Goal: Ask a question: Ask a question

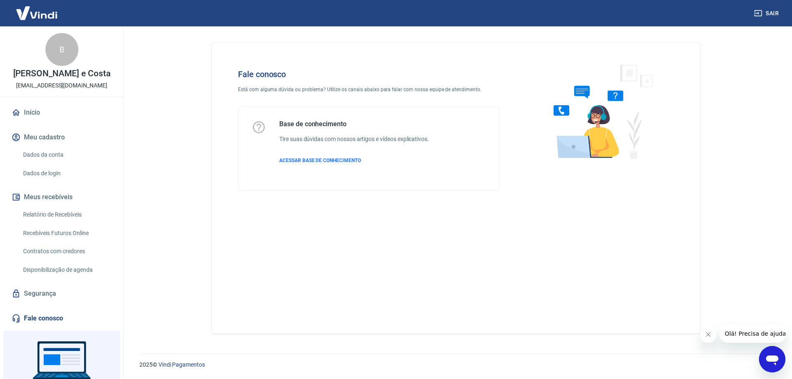
click at [766, 355] on icon "Abrir janela de mensagens" at bounding box center [772, 359] width 15 height 15
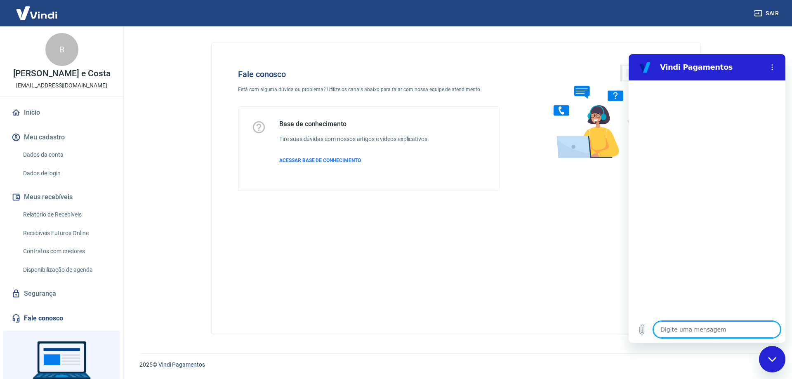
type textarea "O"
type textarea "x"
type textarea "Ol"
type textarea "x"
type textarea "Olá"
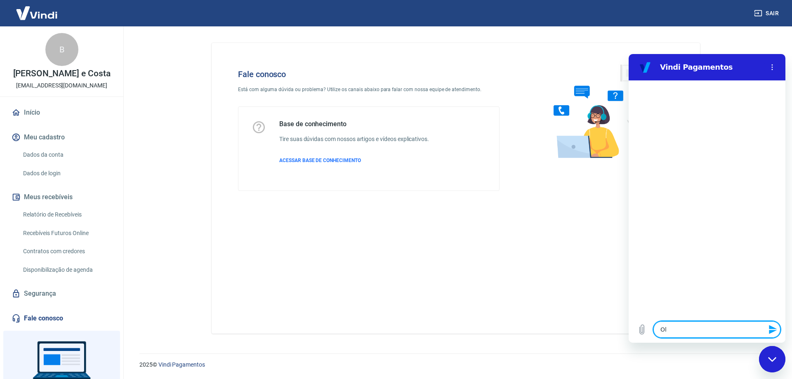
type textarea "x"
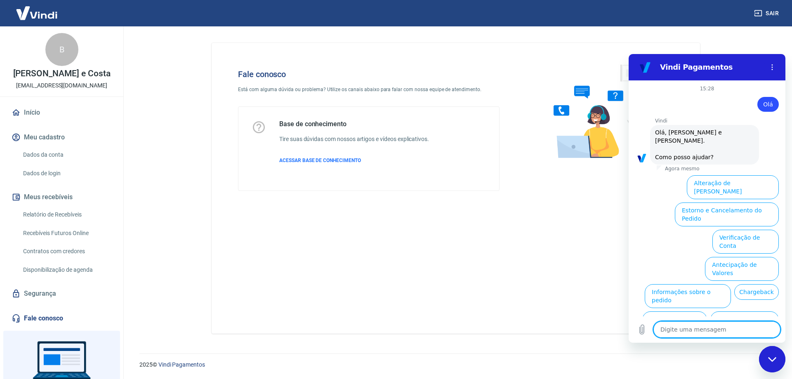
scroll to position [0, 0]
click at [693, 283] on button "Informações sobre o pedido" at bounding box center [688, 295] width 86 height 24
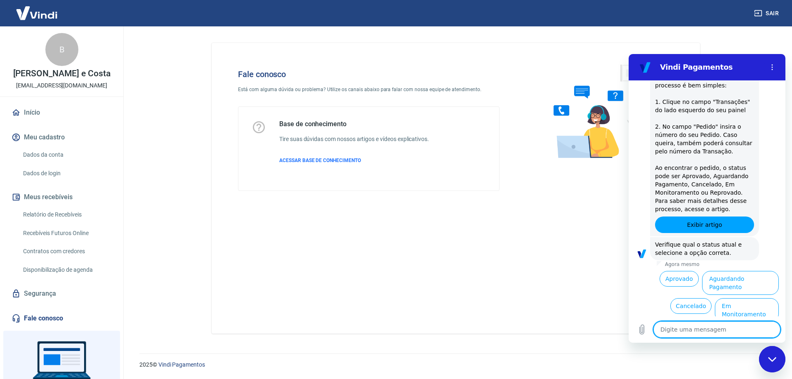
scroll to position [161, 0]
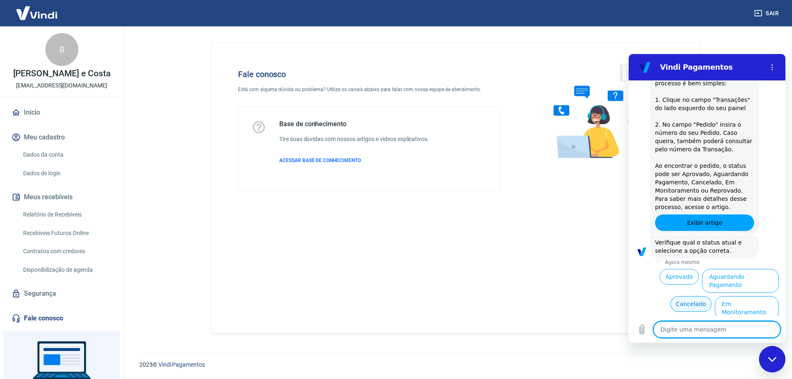
click at [692, 296] on button "Cancelado" at bounding box center [691, 304] width 41 height 16
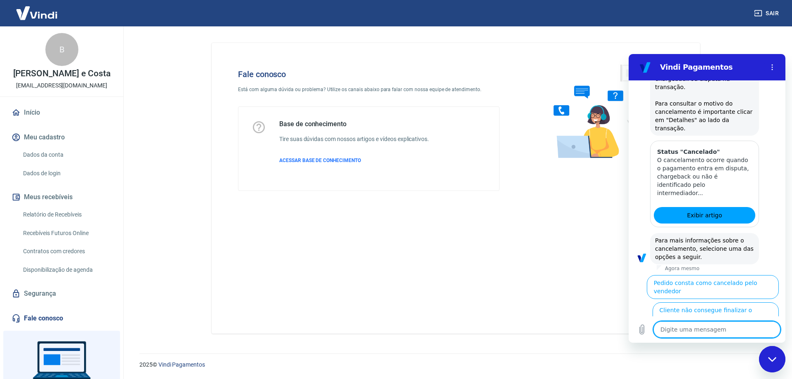
scroll to position [524, 0]
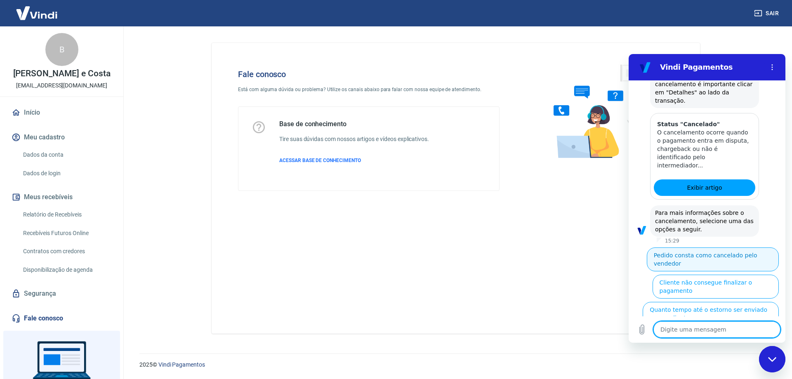
click at [700, 248] on button "Pedido consta como cancelado pelo vendedor" at bounding box center [713, 260] width 132 height 24
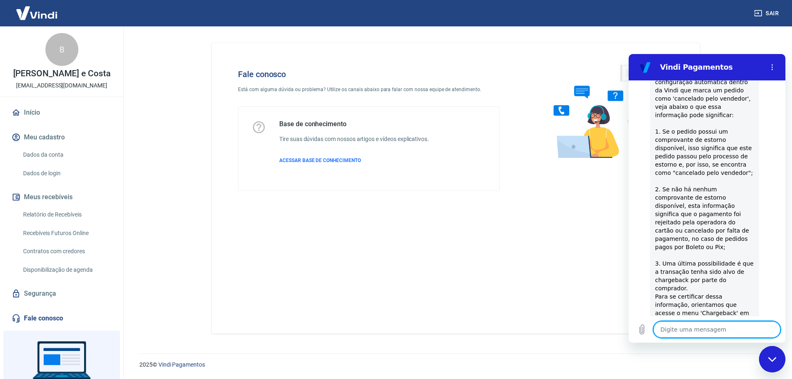
scroll to position [742, 0]
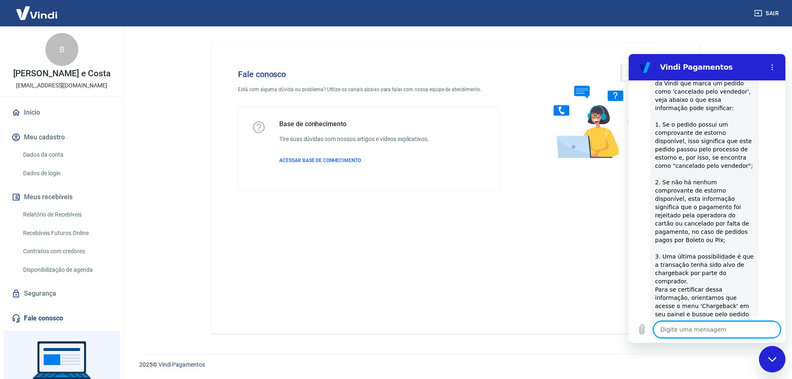
click at [740, 373] on button "Sim" at bounding box center [739, 381] width 24 height 16
type textarea "x"
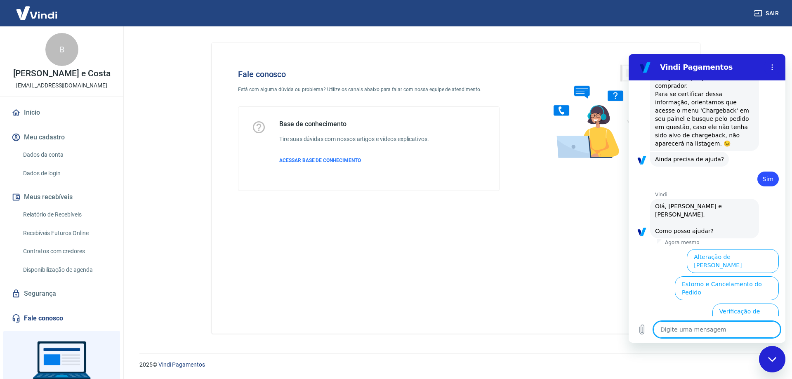
scroll to position [938, 0]
type textarea "ou"
type textarea "x"
type textarea "out"
type textarea "x"
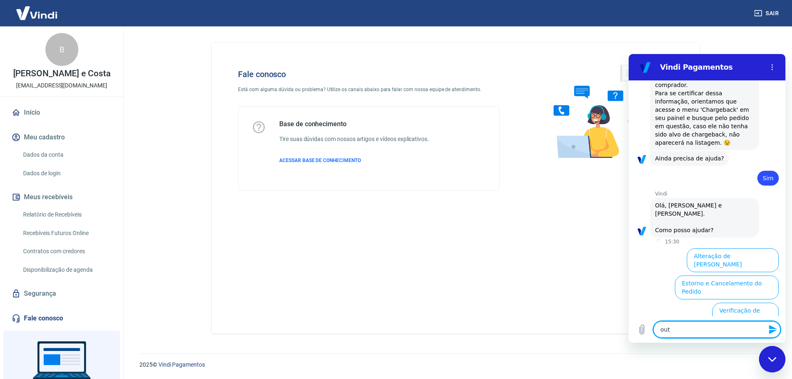
type textarea "outr"
type textarea "x"
type textarea "outro"
type textarea "x"
type textarea "outros"
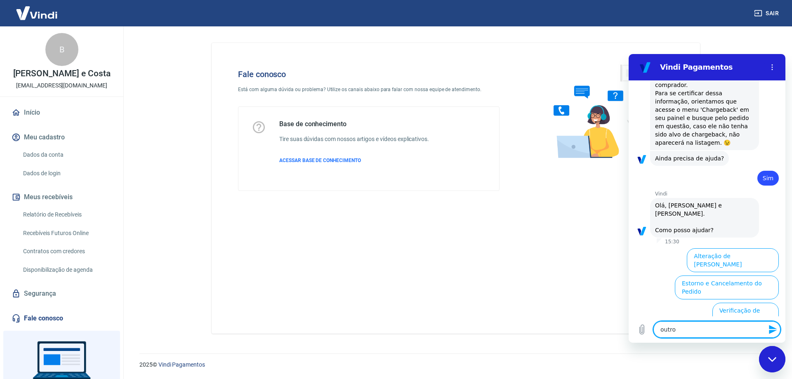
type textarea "x"
type textarea "outro"
type textarea "x"
type textarea "outros"
type textarea "x"
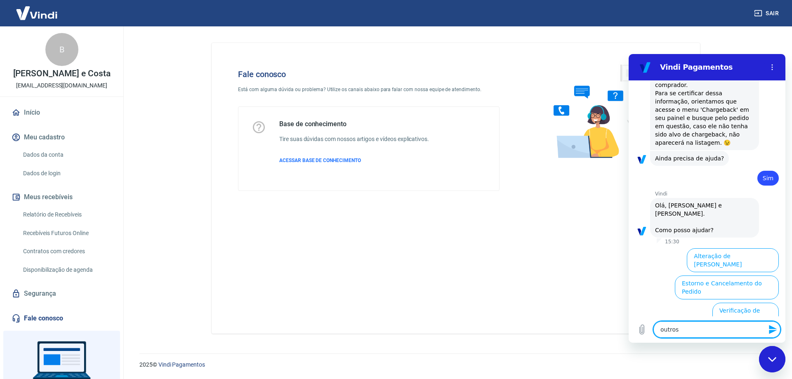
type textarea "outros"
type textarea "x"
type textarea "outros a"
type textarea "x"
type textarea "outros as"
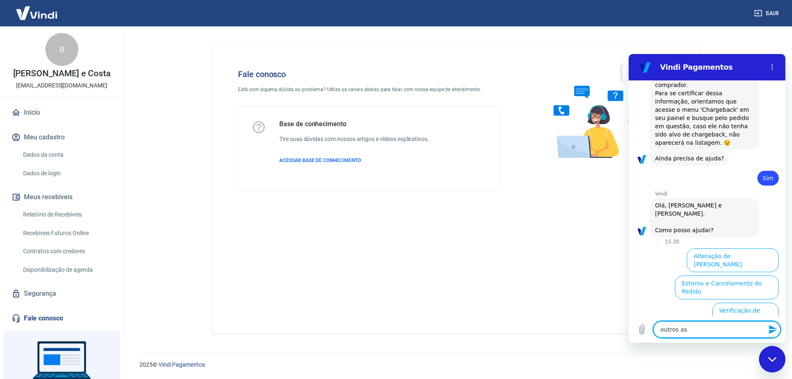
type textarea "x"
type textarea "outros ass"
type textarea "x"
type textarea "outros assu"
type textarea "x"
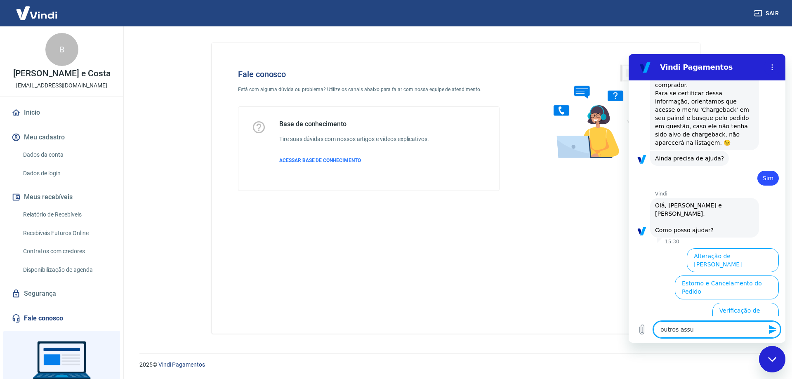
type textarea "outros assun"
type textarea "x"
type textarea "outros assunt"
type textarea "x"
type textarea "outros assunt9o"
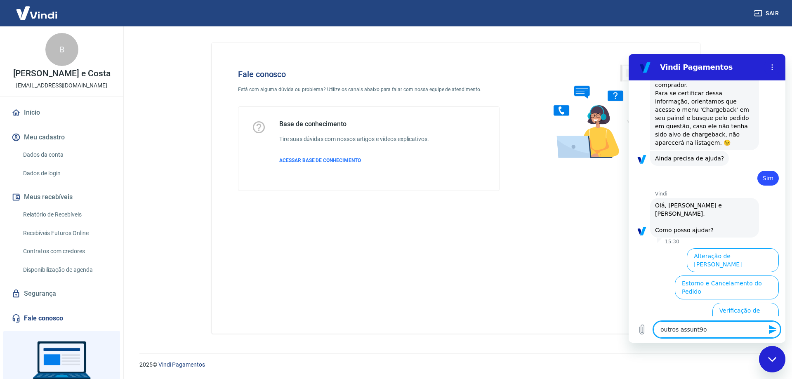
type textarea "x"
type textarea "outros assunt9os"
type textarea "x"
type textarea "outros assunt9o"
type textarea "x"
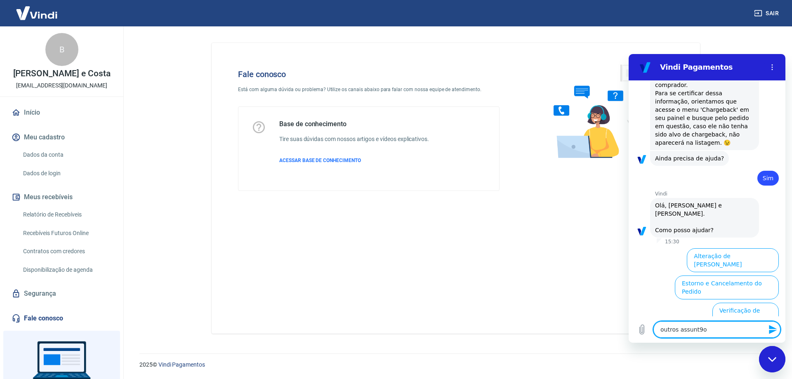
type textarea "outros assunt9"
type textarea "x"
type textarea "outros assunt"
type textarea "x"
type textarea "outros assuntos"
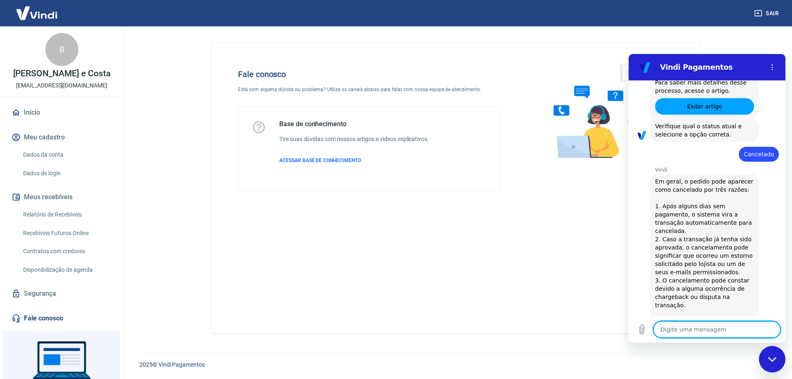
scroll to position [70, 0]
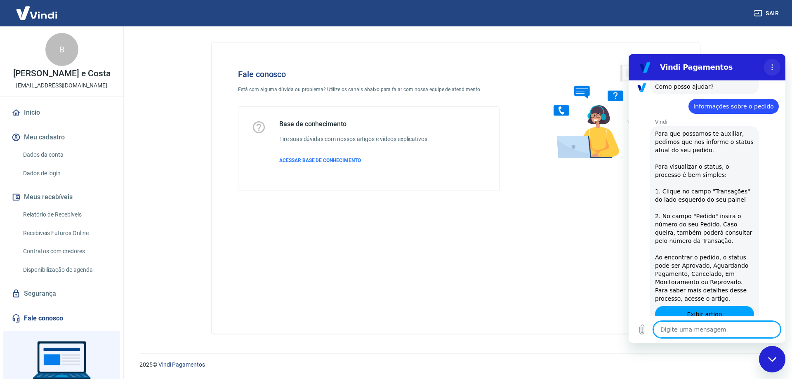
click at [774, 68] on icon "Menu de opções" at bounding box center [772, 67] width 7 height 7
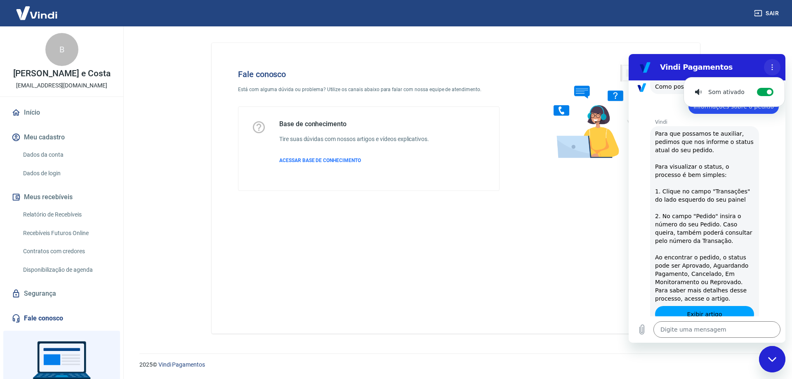
click at [773, 66] on icon "Menu de opções" at bounding box center [772, 67] width 7 height 7
click at [774, 363] on div "Fechar janela de mensagens" at bounding box center [772, 359] width 25 height 25
type textarea "x"
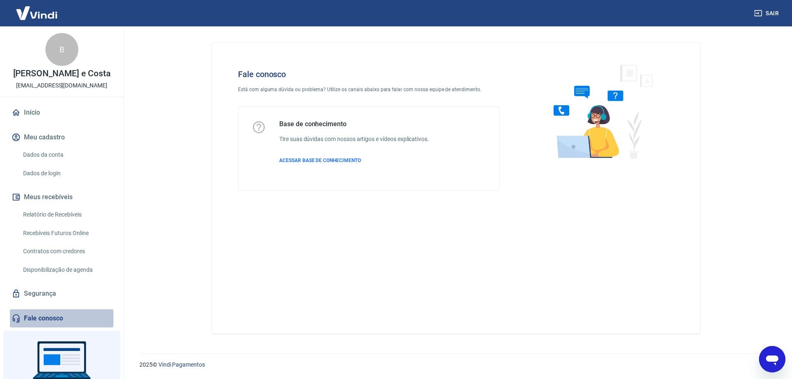
click at [36, 317] on link "Fale conosco" at bounding box center [62, 319] width 104 height 18
click at [310, 158] on span "ACESSAR BASE DE CONHECIMENTO" at bounding box center [320, 161] width 82 height 6
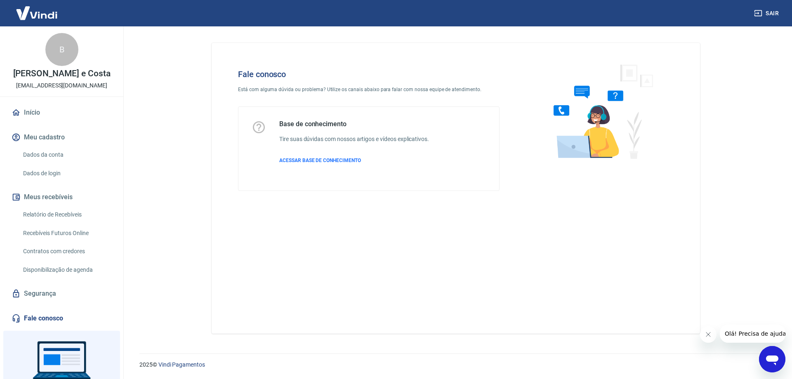
click at [772, 360] on icon "Abrir janela de mensagens" at bounding box center [772, 361] width 12 height 10
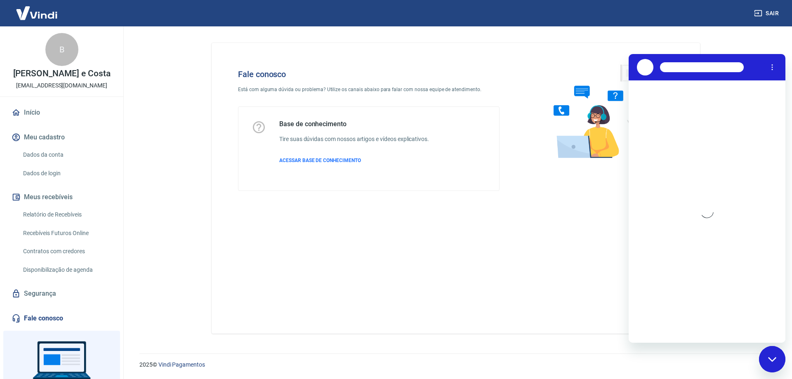
click at [775, 363] on div "Fechar janela de mensagens" at bounding box center [772, 359] width 25 height 25
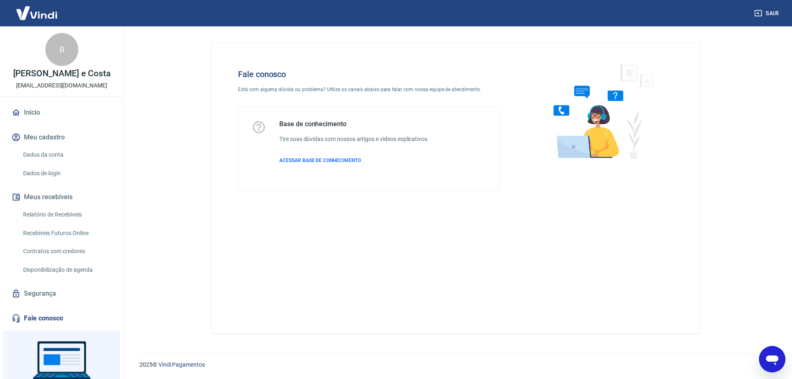
click at [779, 359] on icon "Abrir janela de mensagens" at bounding box center [772, 359] width 15 height 15
type textarea "x"
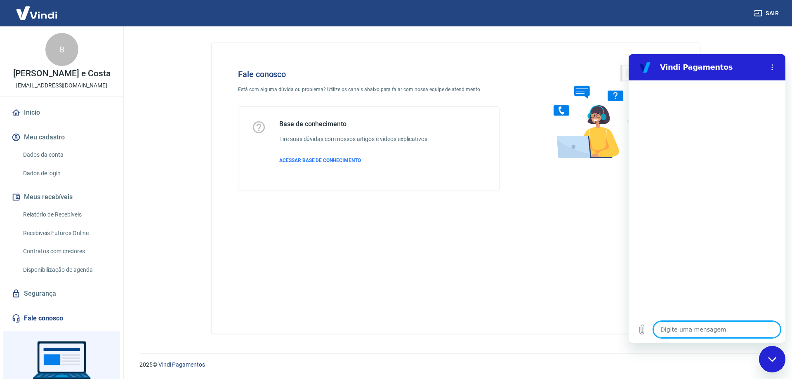
type textarea "O"
type textarea "x"
type textarea "Ol"
type textarea "x"
type textarea "Olá"
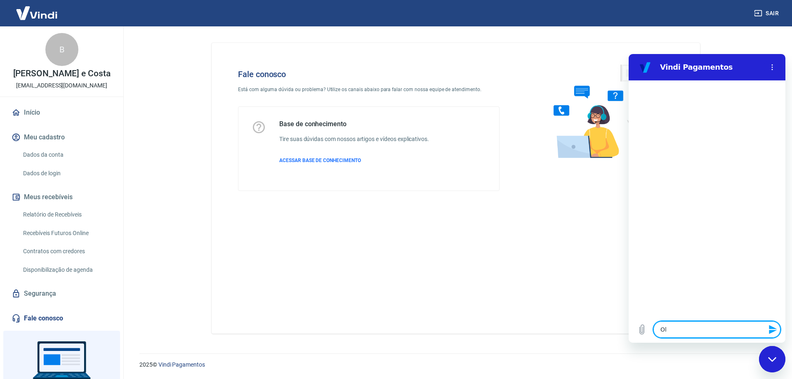
type textarea "x"
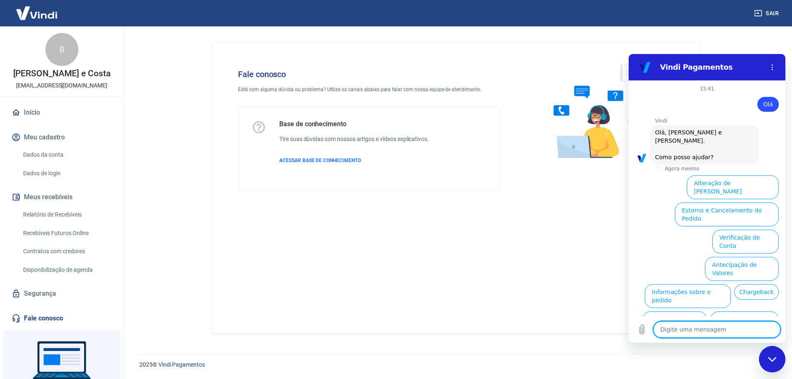
type textarea "x"
type textarea "o"
type textarea "x"
type textarea "ou"
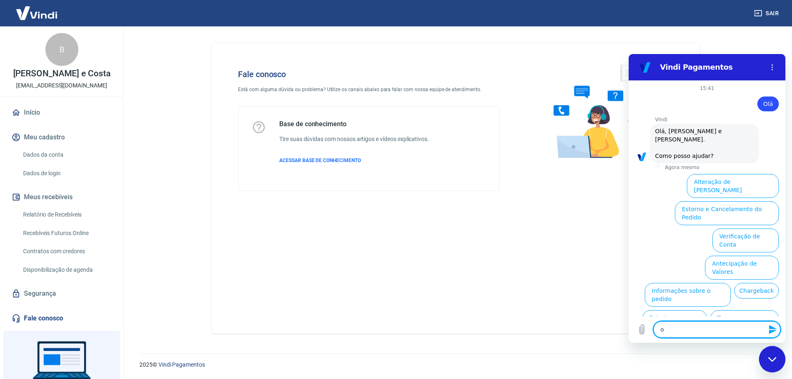
type textarea "x"
type textarea "out"
type textarea "x"
type textarea "outr"
type textarea "x"
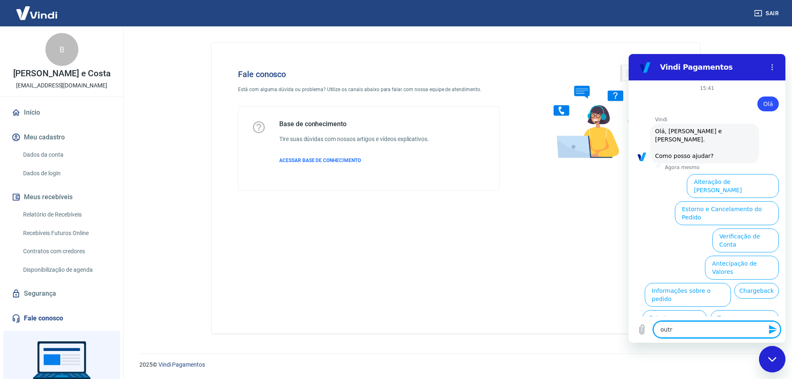
type textarea "outro"
type textarea "x"
type textarea "outros"
type textarea "x"
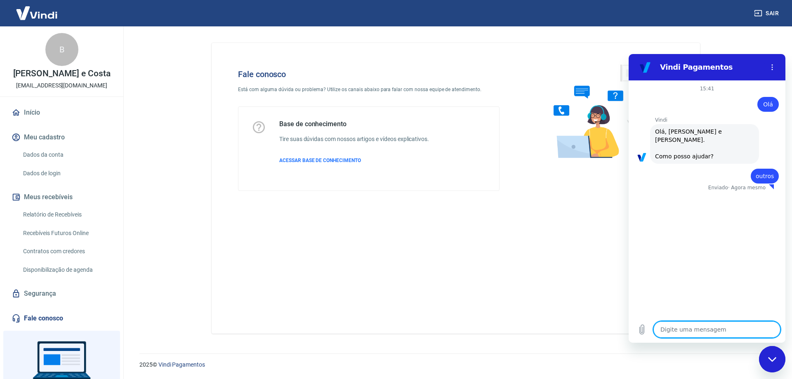
type textarea "x"
type textarea "c"
type textarea "x"
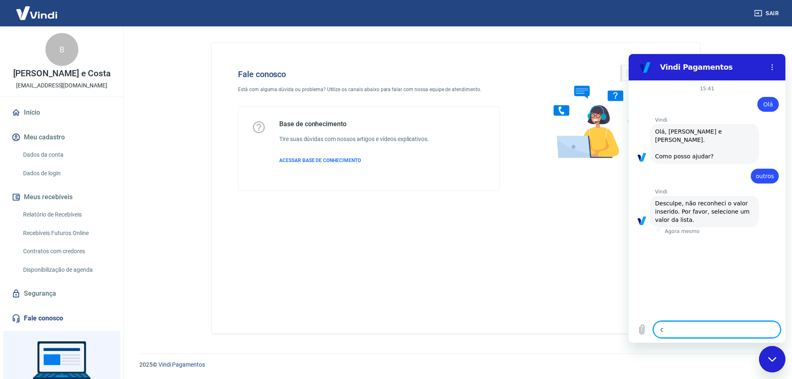
type textarea "ch"
type textarea "x"
type textarea "cha"
type textarea "x"
type textarea "char"
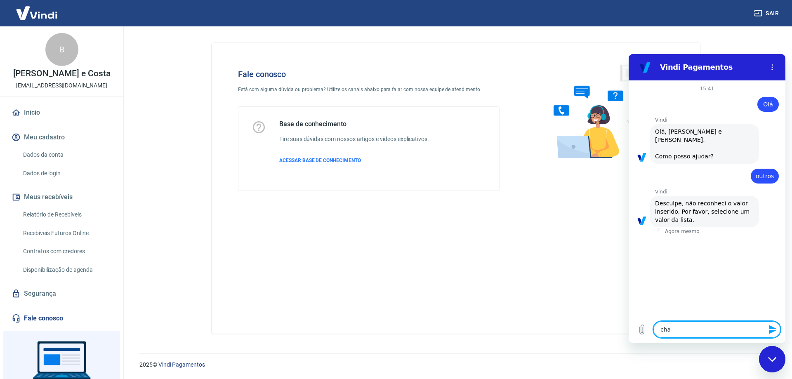
type textarea "x"
type textarea "charg"
type textarea "x"
type textarea "charge"
type textarea "x"
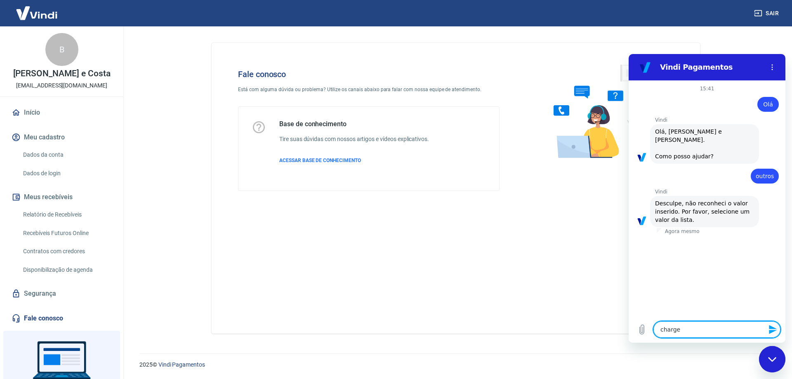
type textarea "chargeb"
type textarea "x"
type textarea "chargeba"
type textarea "x"
type textarea "chargebac"
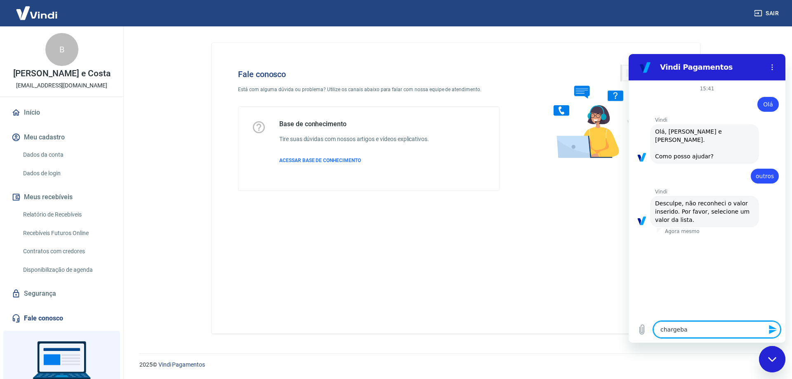
type textarea "x"
type textarea "chargeback"
type textarea "x"
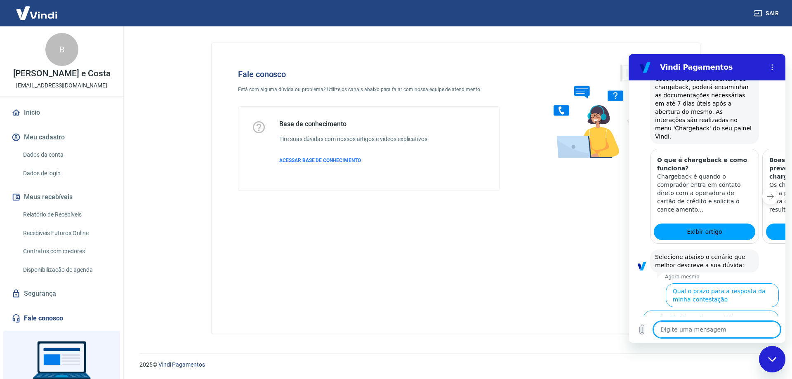
scroll to position [296, 0]
click at [720, 365] on button "Quero contratar a cobertura de Chargeback" at bounding box center [716, 377] width 125 height 24
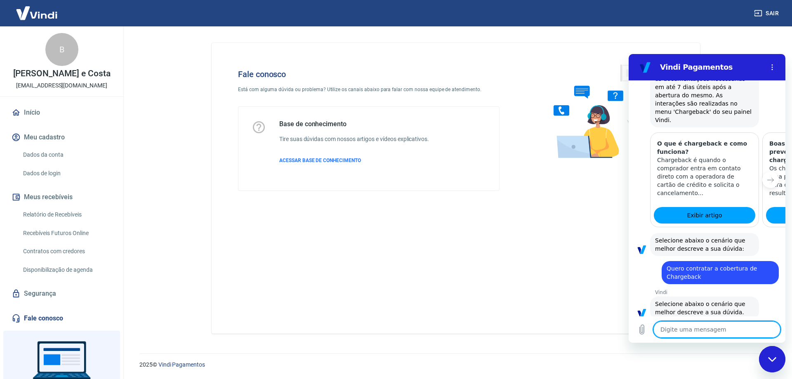
scroll to position [313, 0]
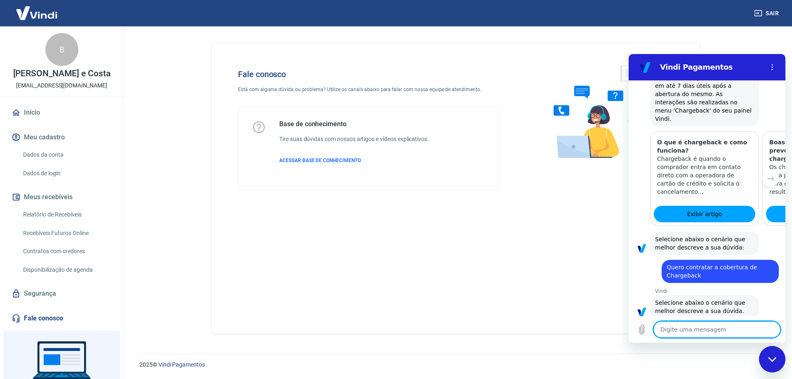
click at [734, 329] on button "Utilizo Tray, Wake, Bagy ou outras plataformas" at bounding box center [713, 341] width 132 height 24
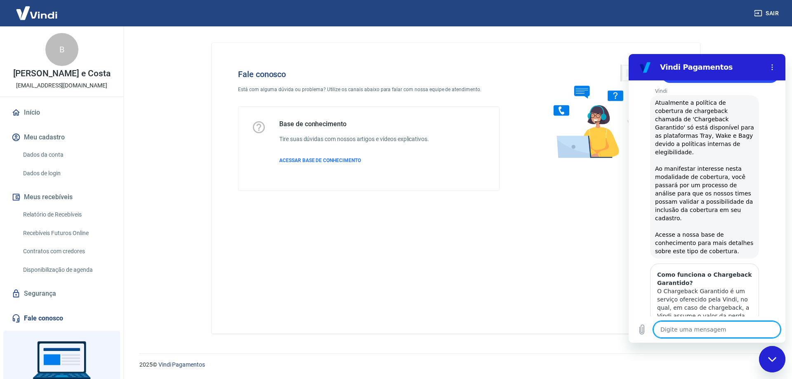
scroll to position [577, 0]
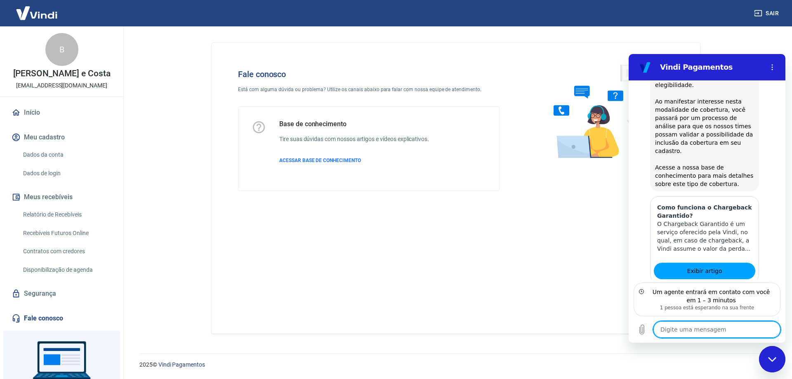
scroll to position [636, 0]
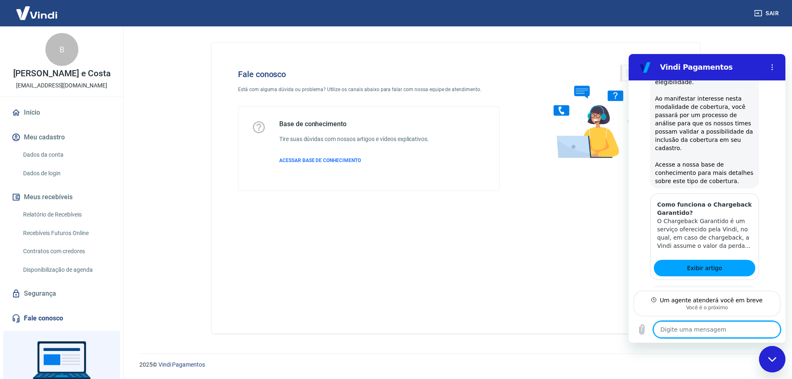
type textarea "x"
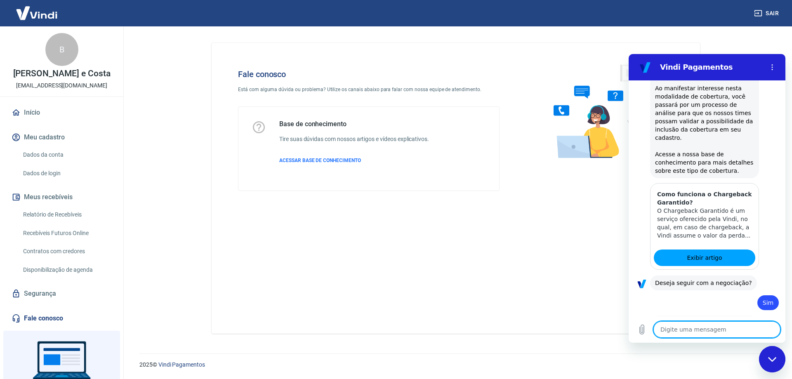
scroll to position [659, 0]
type textarea "B"
type textarea "x"
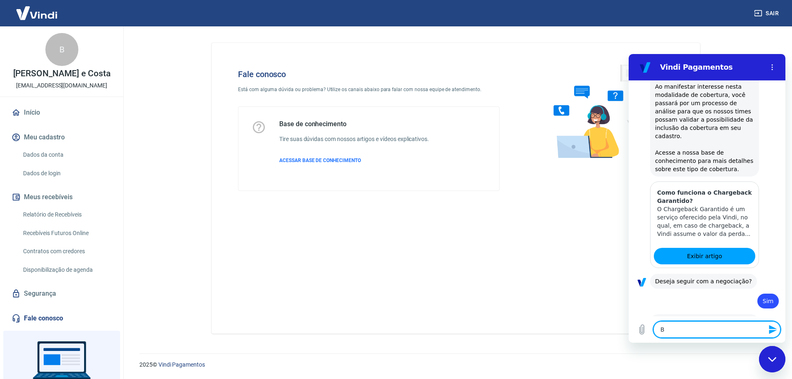
type textarea "x"
type textarea "O"
type textarea "x"
type textarea "Ol"
type textarea "x"
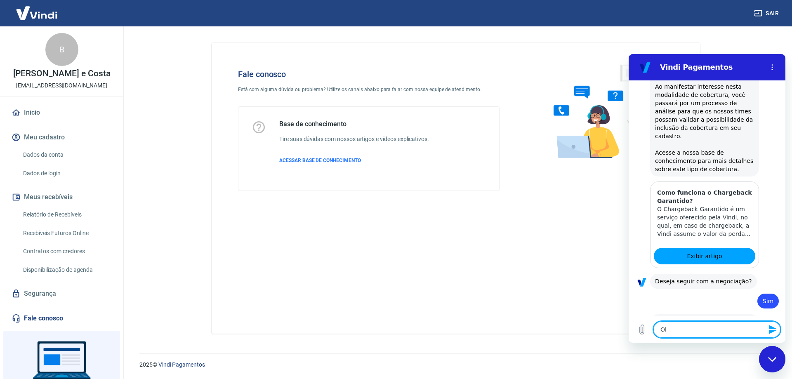
type textarea "Olá"
type textarea "x"
type textarea "Olá"
type textarea "x"
type textarea "Olá G"
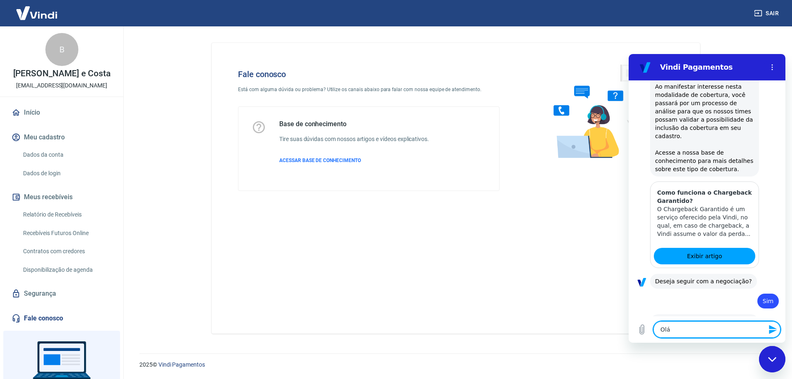
type textarea "x"
type textarea "Olá Ga"
type textarea "x"
type textarea "Olá Gab"
type textarea "x"
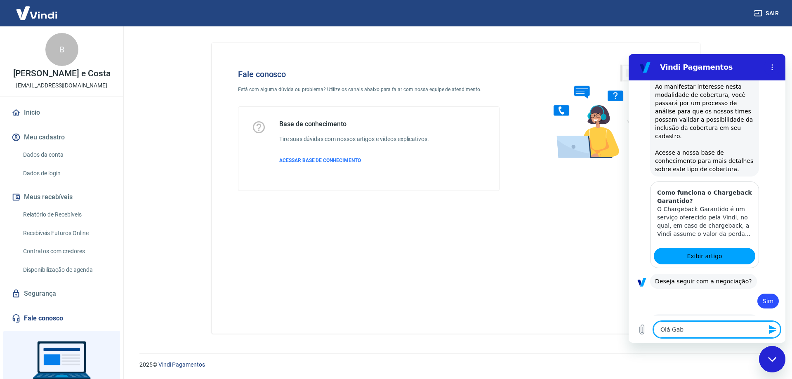
type textarea "Olá Gabr"
type textarea "x"
type textarea "Olá Gabri"
type textarea "x"
type textarea "Olá Gabrie"
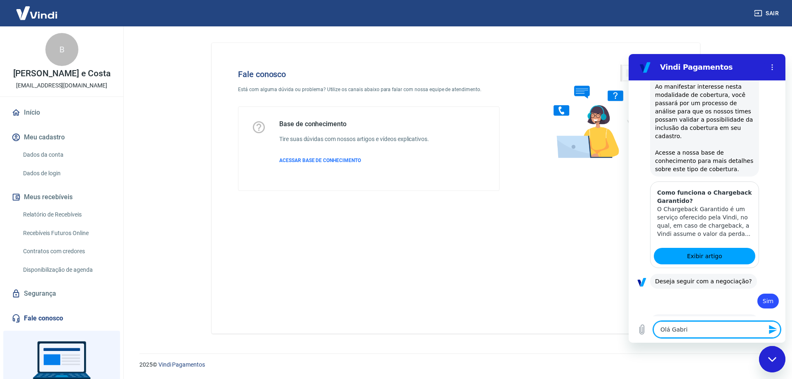
type textarea "x"
type textarea "[PERSON_NAME]"
type textarea "x"
type textarea "[PERSON_NAME]"
type textarea "x"
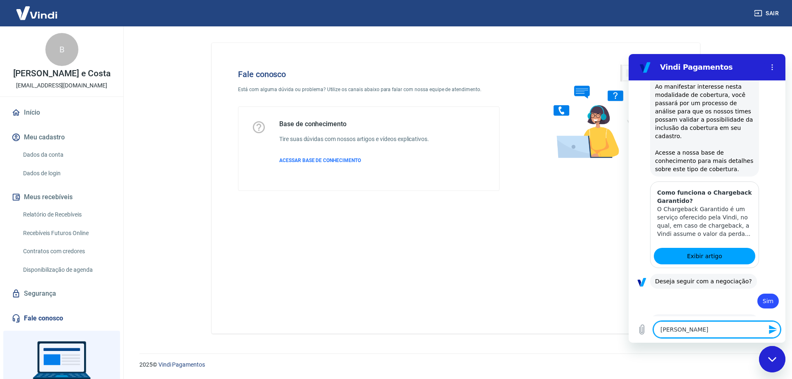
type textarea "[PERSON_NAME]"
type textarea "x"
type textarea "[PERSON_NAME]."
type textarea "x"
type textarea "[PERSON_NAME]."
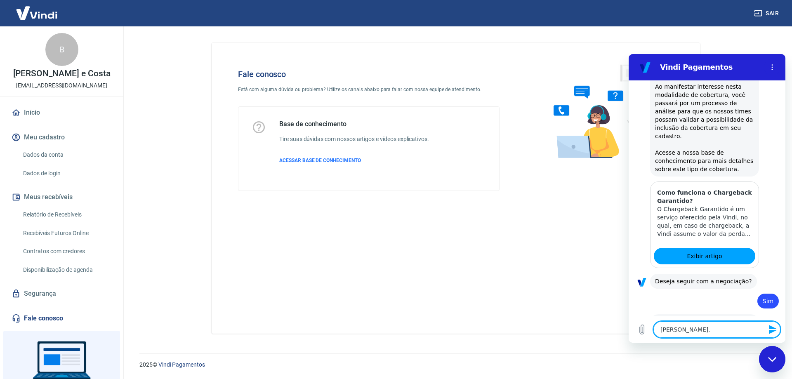
type textarea "x"
type textarea "[PERSON_NAME]. S"
type textarea "x"
type textarea "[PERSON_NAME]. So"
type textarea "x"
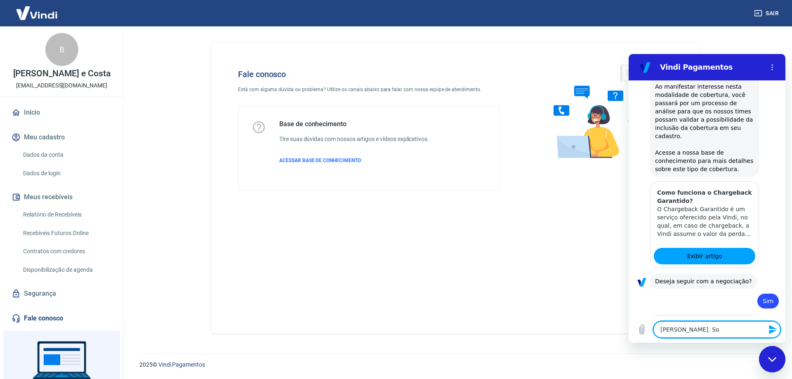
type textarea "[PERSON_NAME]. Sou"
type textarea "x"
type textarea "[PERSON_NAME]. Sou"
type textarea "x"
type textarea "[PERSON_NAME]. Sou a"
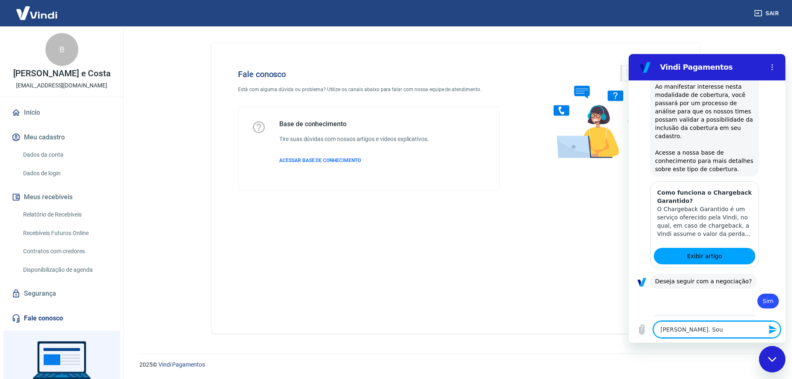
type textarea "x"
type textarea "[PERSON_NAME]. Sou a"
type textarea "x"
type textarea "[PERSON_NAME]. Sou a B"
type textarea "x"
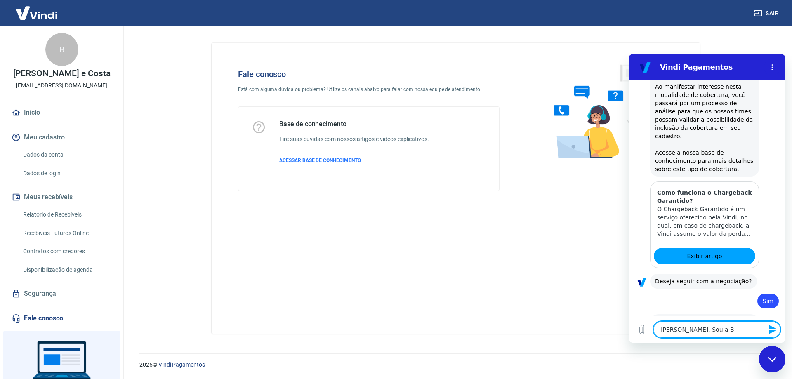
type textarea "[PERSON_NAME]. Sou a Br"
type textarea "x"
type textarea "[PERSON_NAME]. Sou a Bru"
type textarea "x"
type textarea "[PERSON_NAME]. Sou a Brun"
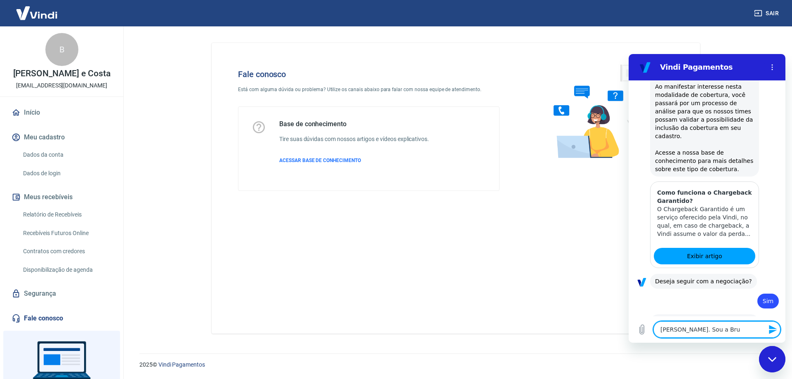
type textarea "x"
type textarea "[PERSON_NAME]. Sou a Bruna"
type textarea "x"
type textarea "[PERSON_NAME]. Sou a Bruna,"
type textarea "x"
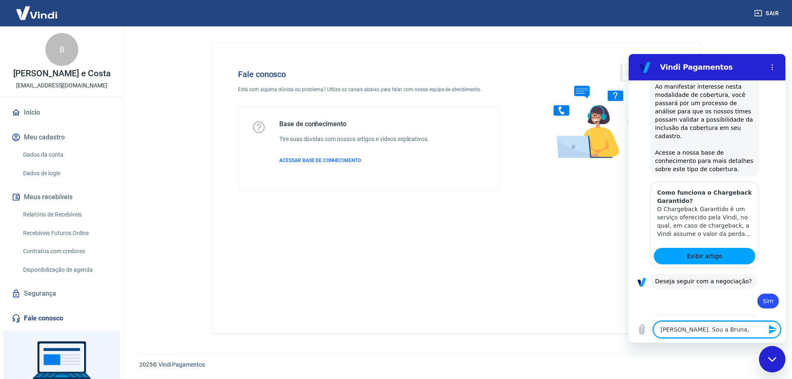
type textarea "[PERSON_NAME]. Sou a Bruna,"
type textarea "x"
type textarea "[PERSON_NAME]. Sou a Bruna, e"
type textarea "x"
type textarea "[PERSON_NAME]. Sou a Bruna, es"
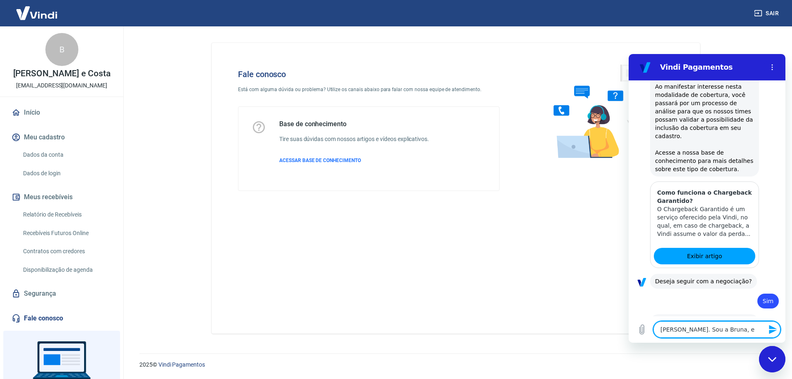
type textarea "x"
type textarea "[PERSON_NAME]. Sou a Bruna, est"
type textarea "x"
type textarea "[PERSON_NAME]. Sou a Bruna, esto"
type textarea "x"
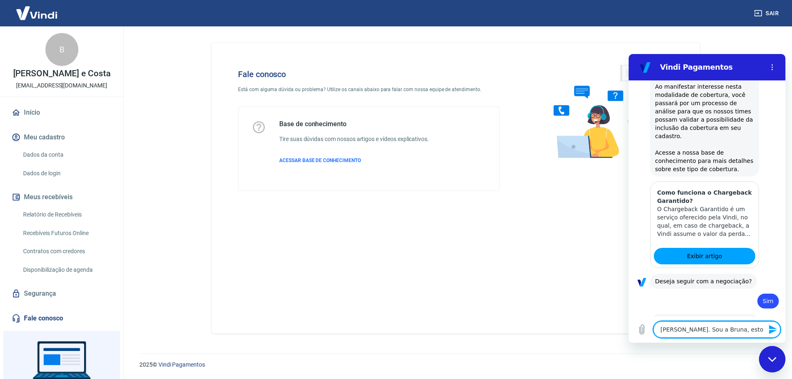
type textarea "[PERSON_NAME]. Sou a [GEOGRAPHIC_DATA], estou"
type textarea "x"
type textarea "[PERSON_NAME]. Sou a [GEOGRAPHIC_DATA], estou"
type textarea "x"
type textarea "[PERSON_NAME]. Sou a Bruna, estou c"
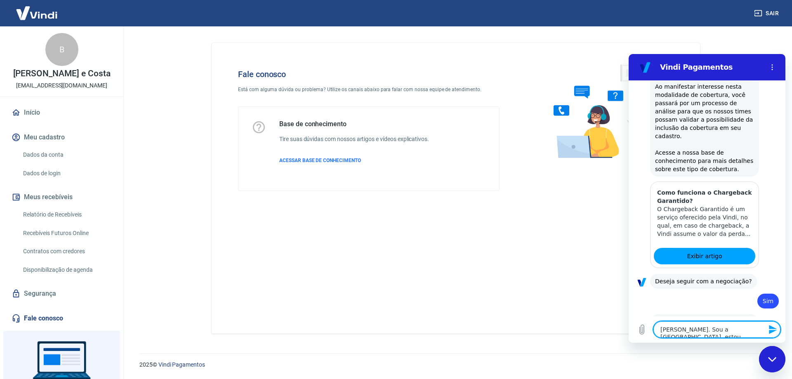
type textarea "x"
type textarea "[PERSON_NAME]. Sou a Bruna, estou co"
type textarea "x"
type textarea "[PERSON_NAME]. Sou a Bruna, estou com"
type textarea "x"
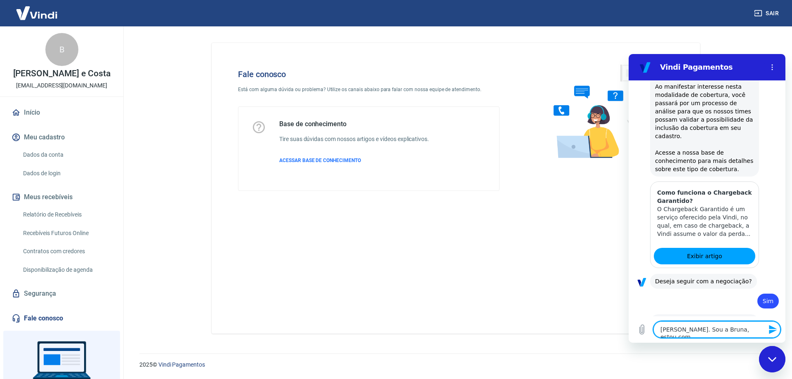
type textarea "[PERSON_NAME]. Sou a Bruna, estou com"
type textarea "x"
type textarea "[PERSON_NAME]. Sou a Bruna, estou com u"
type textarea "x"
type textarea "[PERSON_NAME]. Sou a Bruna, estou com um"
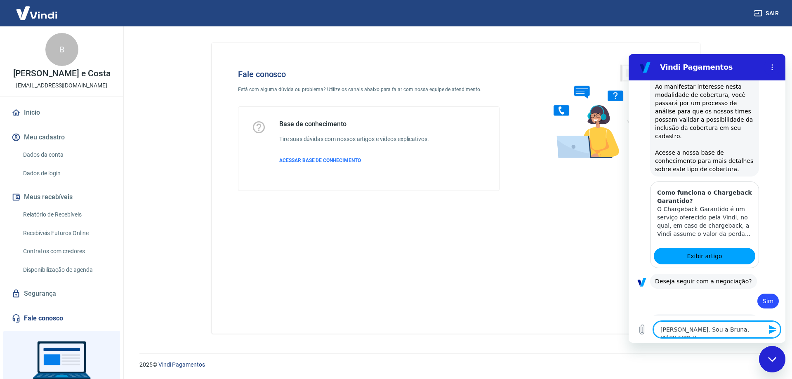
type textarea "x"
type textarea "[PERSON_NAME]. Sou a Bruna, estou com um"
type textarea "x"
type textarea "[PERSON_NAME]. Sou a Bruna, estou com um p"
type textarea "x"
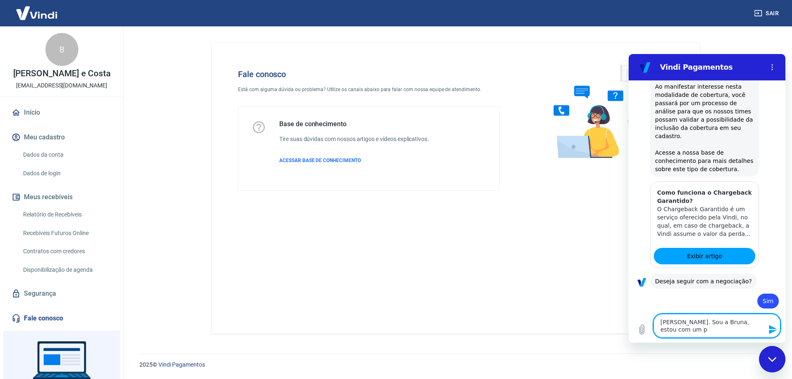
type textarea "[PERSON_NAME]. Sou a Bruna, estou com um pr"
type textarea "x"
type textarea "[PERSON_NAME]. Sou a Bruna, estou com um pro"
type textarea "x"
type textarea "[PERSON_NAME]. Sou a Bruna, estou com um prob"
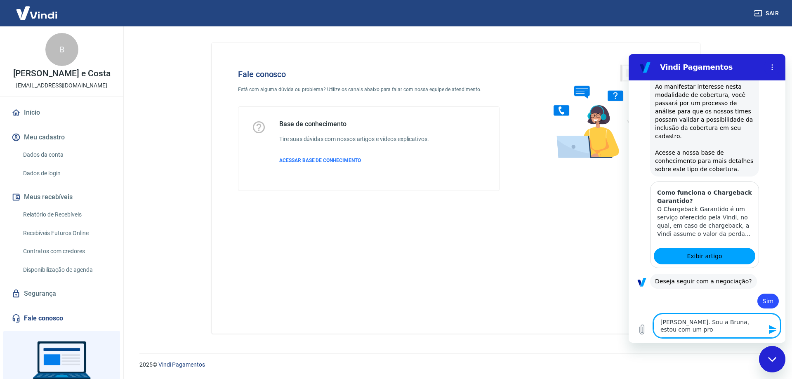
type textarea "x"
type textarea "[PERSON_NAME]. Sou a Bruna, estou com um probl"
type textarea "x"
type textarea "[PERSON_NAME]. Sou a Bruna, estou com um proble"
type textarea "x"
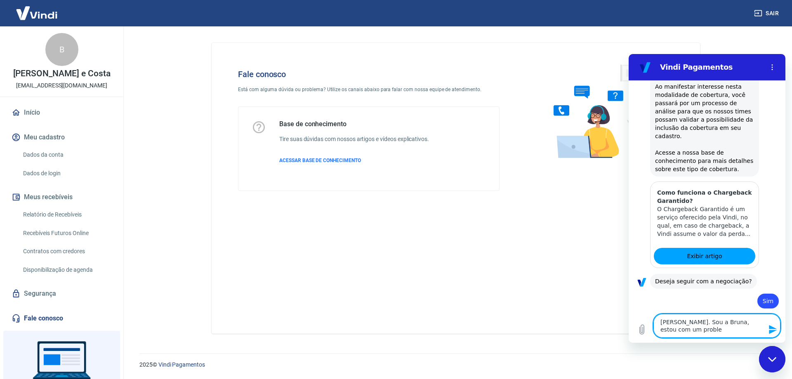
type textarea "[PERSON_NAME]. Sou a Bruna, estou com um problem"
type textarea "x"
type textarea "[PERSON_NAME]. Sou a Bruna, estou com um problema"
type textarea "x"
type textarea "[PERSON_NAME]. Sou a Bruna, estou com um problema"
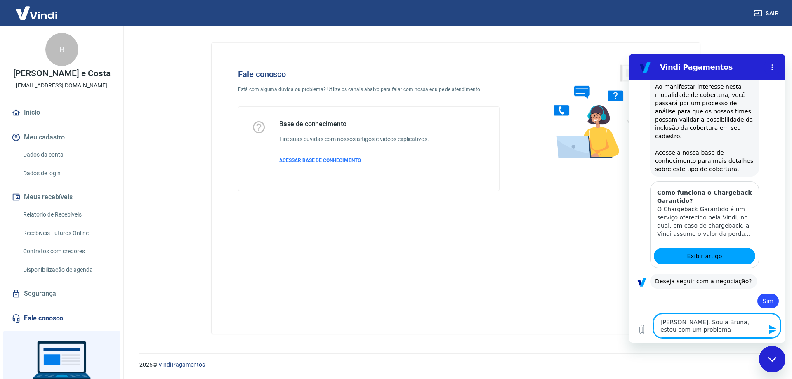
type textarea "x"
type textarea "[PERSON_NAME]. Sou a Bruna, estou com um problema e"
type textarea "x"
type textarea "[PERSON_NAME]. Sou a Bruna, estou com um problema em"
type textarea "x"
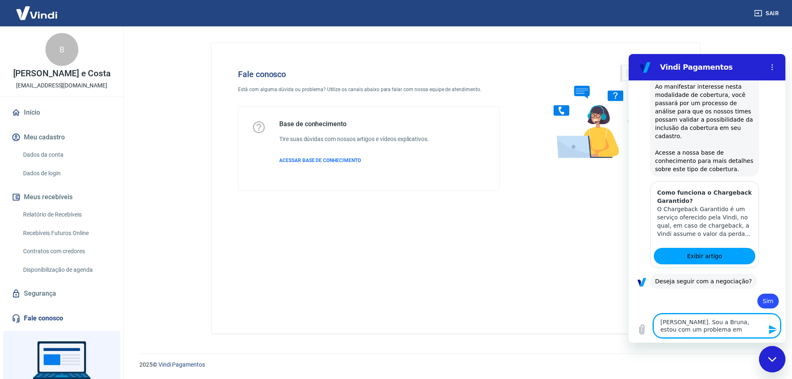
type textarea "[PERSON_NAME]. Sou a Bruna, estou com um problema em"
type textarea "x"
type textarea "[PERSON_NAME]. Sou a Bruna, estou com um problema em u"
type textarea "x"
type textarea "[PERSON_NAME]. Sou a Bruna, estou com um problema em um"
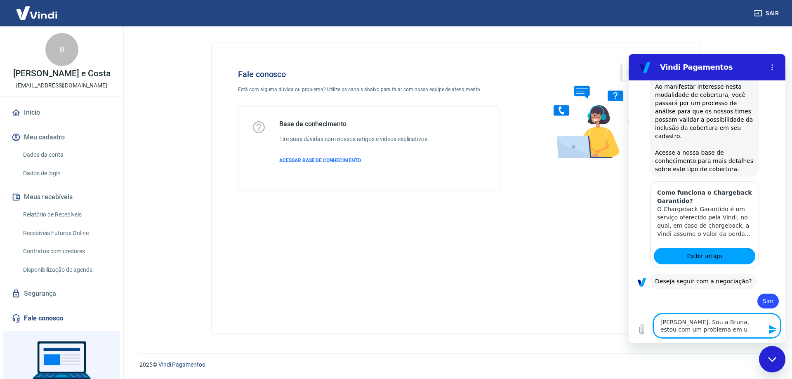
type textarea "x"
type textarea "[PERSON_NAME]. Sou a Bruna, estou com um problema em um"
type textarea "x"
type textarea "[PERSON_NAME]. Sou a Bruna, estou com um problema em um c"
type textarea "x"
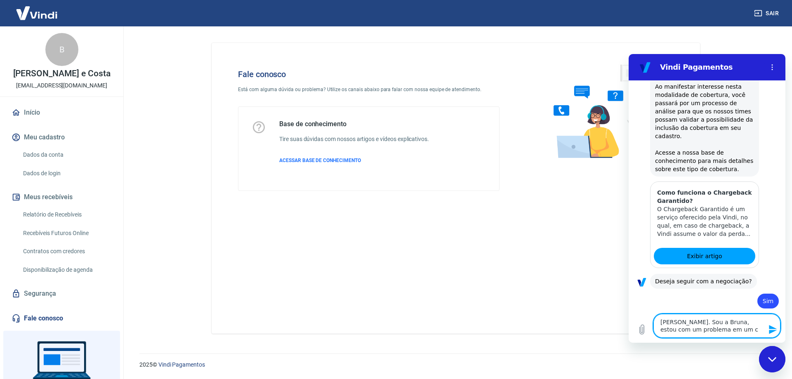
type textarea "[PERSON_NAME]. Sou a Bruna, estou com um problema em um ca"
type textarea "x"
type textarea "[PERSON_NAME]. Sou a Bruna, estou com um problema em um cad"
type textarea "x"
type textarea "[PERSON_NAME]. Sou a [PERSON_NAME], estou com um problema em um cada"
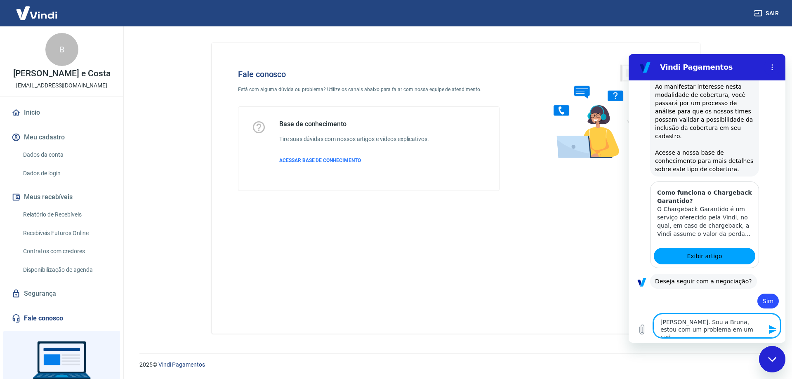
type textarea "x"
type textarea "[PERSON_NAME]. Sou a Bruna, estou com um problema em um cadas"
type textarea "x"
type textarea "[PERSON_NAME]. Sou a Bruna, estou com um problema em um cadast"
type textarea "x"
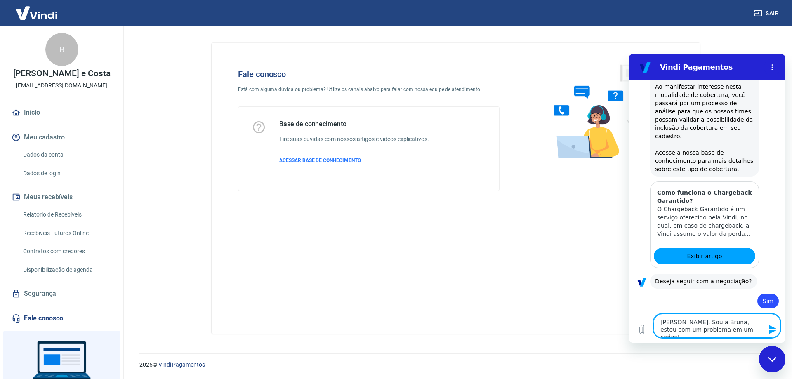
type textarea "[PERSON_NAME]. Sou a Bruna, estou com um problema em um cadastr"
type textarea "x"
type textarea "[PERSON_NAME]. Sou a Bruna, estou com um problema em um cadastro"
type textarea "x"
type textarea "[PERSON_NAME]. Sou a Bruna, estou com um problema em um cadastro"
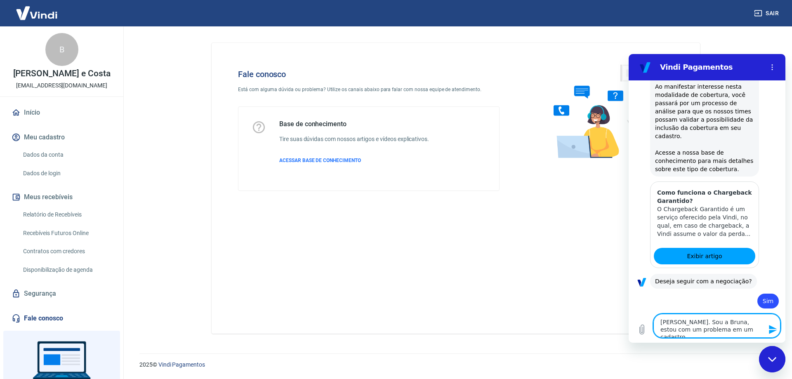
type textarea "x"
type textarea "[PERSON_NAME]. Sou a Bruna, estou com um problema em um cadastro d"
type textarea "x"
type textarea "[PERSON_NAME]. Sou a Bruna, estou com um problema em um cadastro de"
type textarea "x"
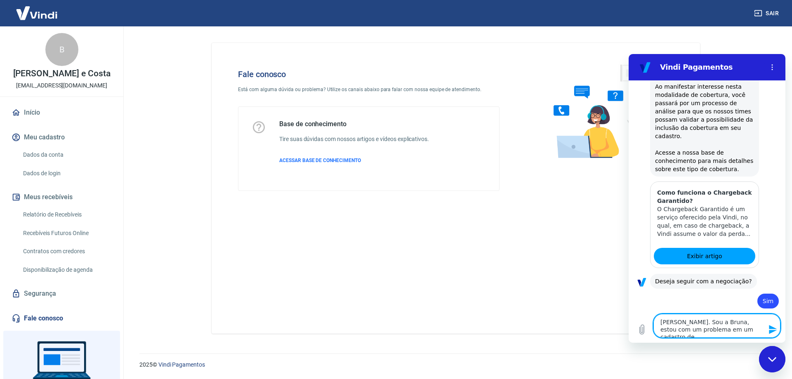
type textarea "[PERSON_NAME]. Sou a Bruna, estou com um problema em um cadastro de"
type textarea "x"
type textarea "[PERSON_NAME]. Sou a Bruna, estou com um problema em um cadastro de u"
type textarea "x"
type textarea "[PERSON_NAME]. Sou a Bruna, estou com um problema em um cadastro de um"
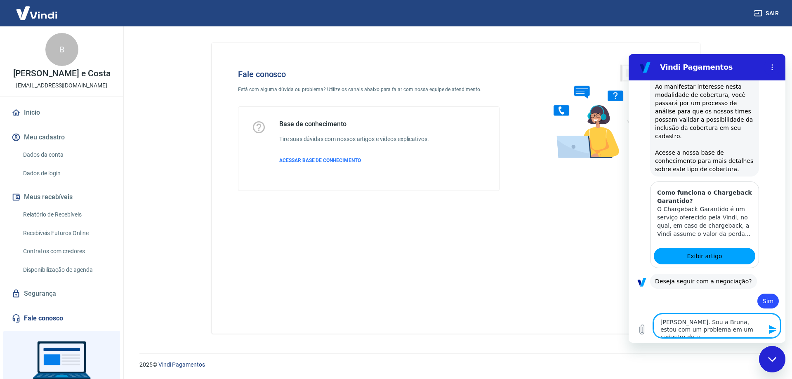
type textarea "x"
type textarea "[PERSON_NAME]. Sou a Bruna, estou com um problema em um cadastro de um"
type textarea "x"
type textarea "[PERSON_NAME]. Sou a Bruna, estou com um problema em um cadastro de um c"
type textarea "x"
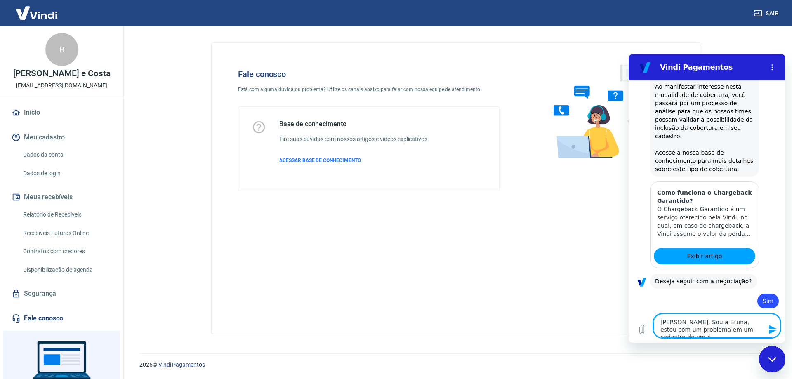
type textarea "[PERSON_NAME]. Sou a Bruna, estou com um problema em um cadastro de um cl"
type textarea "x"
type textarea "[PERSON_NAME]. Sou a Bruna, estou com um problema em um cadastro de um cli"
type textarea "x"
type textarea "[PERSON_NAME]. Sou a Bruna, estou com um problema em um cadastro de um clie"
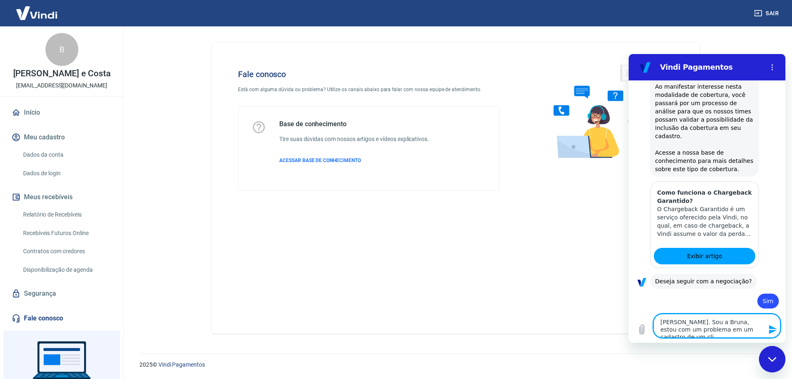
type textarea "x"
type textarea "[PERSON_NAME]. Sou a Bruna, estou com um problema em um cadastro de um clien"
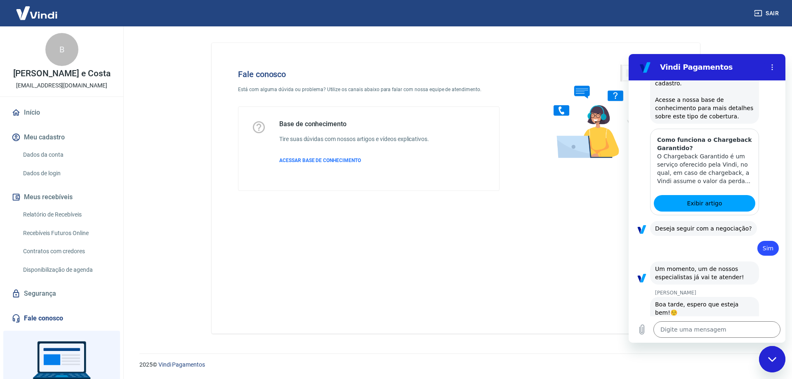
scroll to position [705, 0]
